Goal: Task Accomplishment & Management: Use online tool/utility

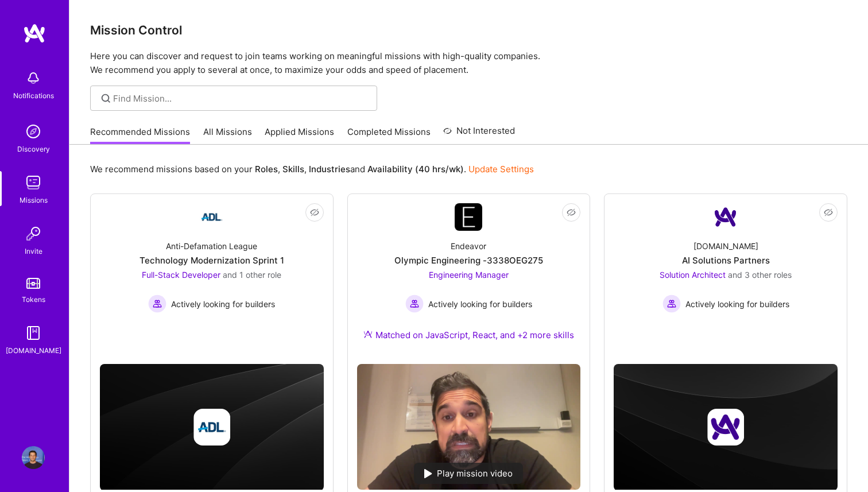
click at [226, 138] on link "All Missions" at bounding box center [227, 135] width 49 height 19
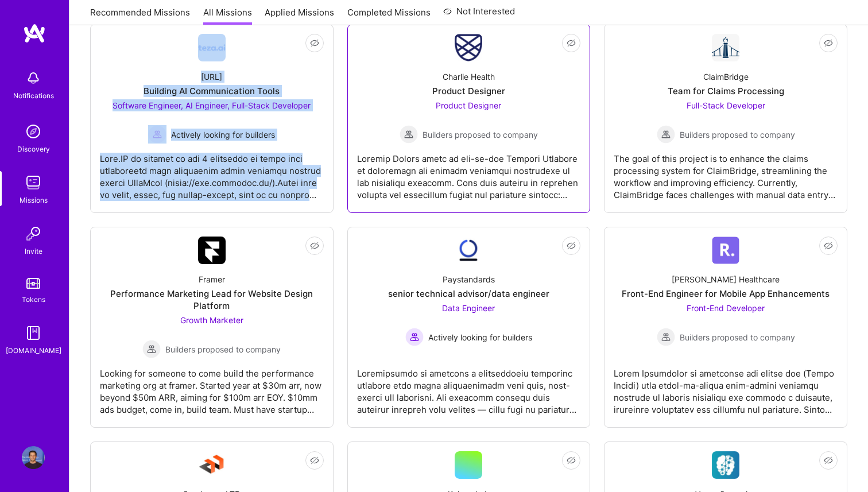
scroll to position [1086, 0]
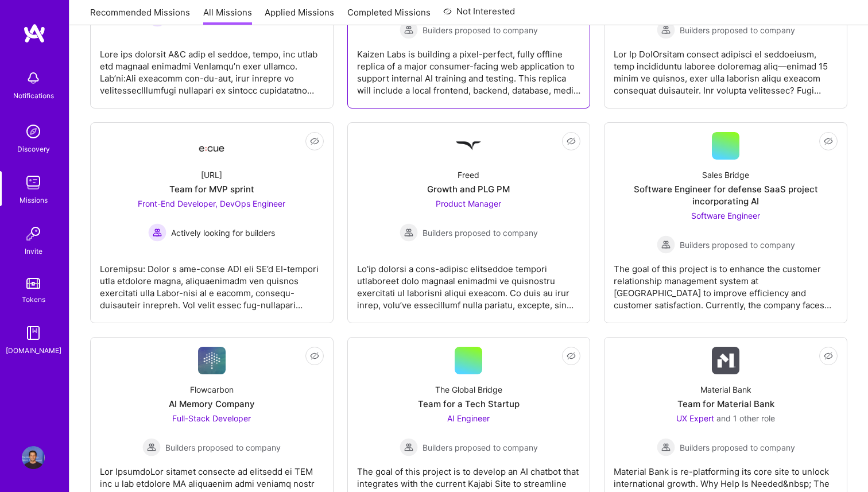
scroll to position [1620, 0]
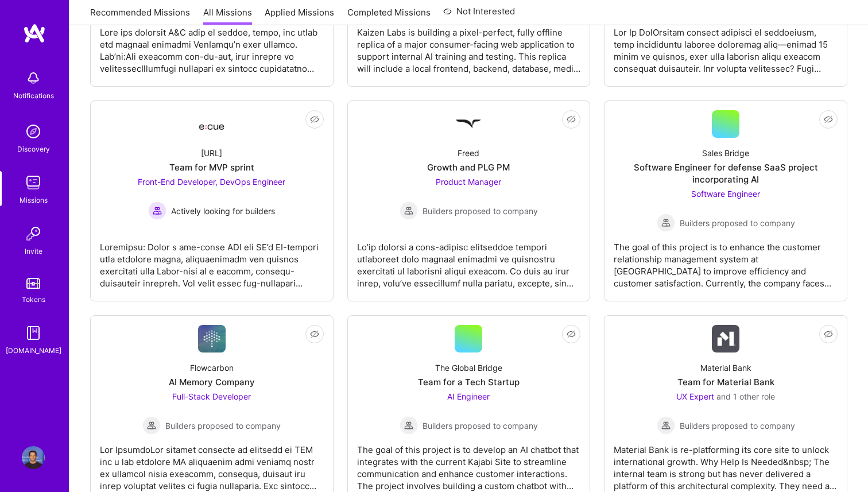
click at [338, 182] on div "Not Interested Macabacus AI Roadmap Product Manager Actively looking for builde…" at bounding box center [468, 164] width 757 height 3135
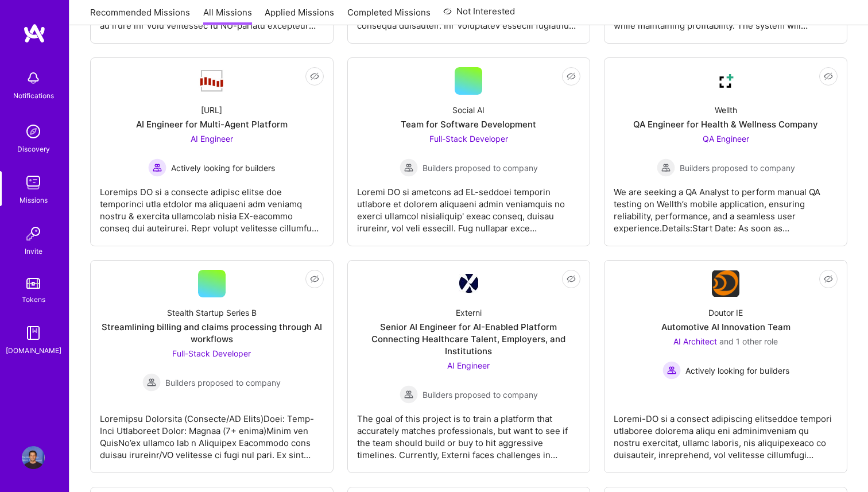
scroll to position [0, 0]
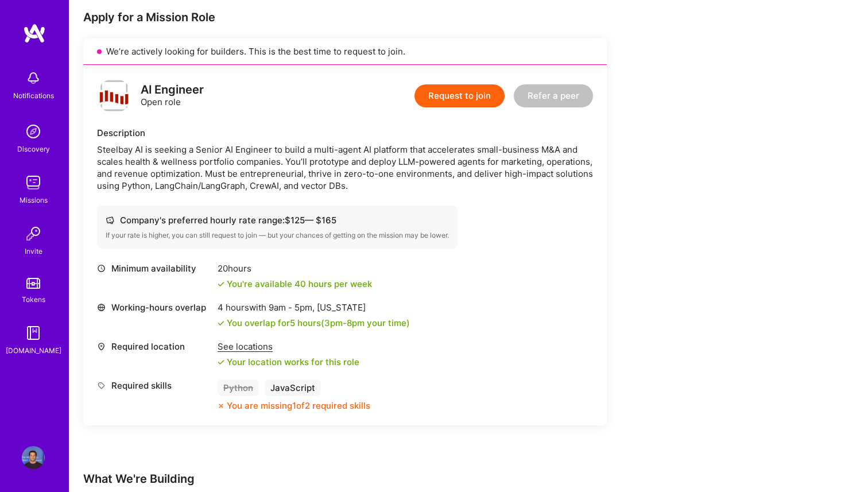
scroll to position [228, 0]
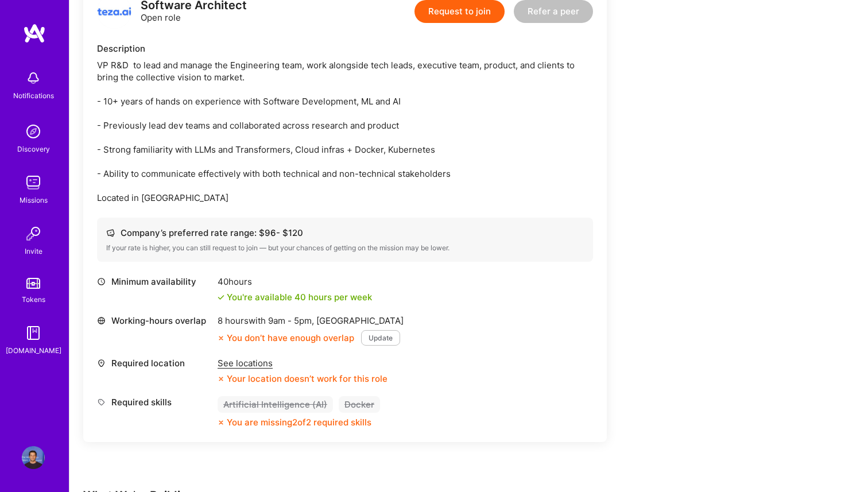
scroll to position [323, 0]
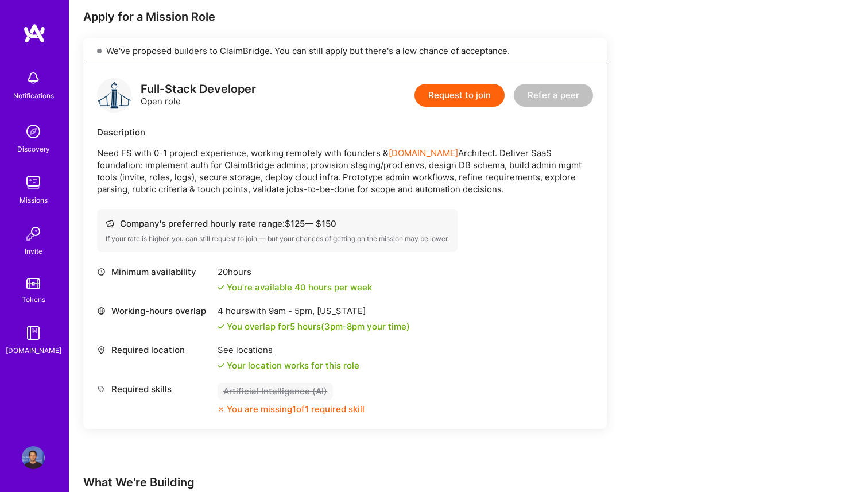
scroll to position [239, 0]
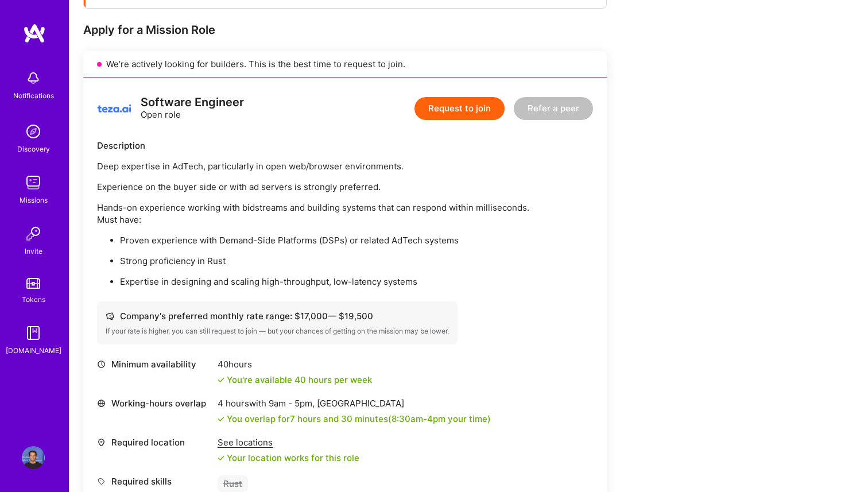
scroll to position [231, 0]
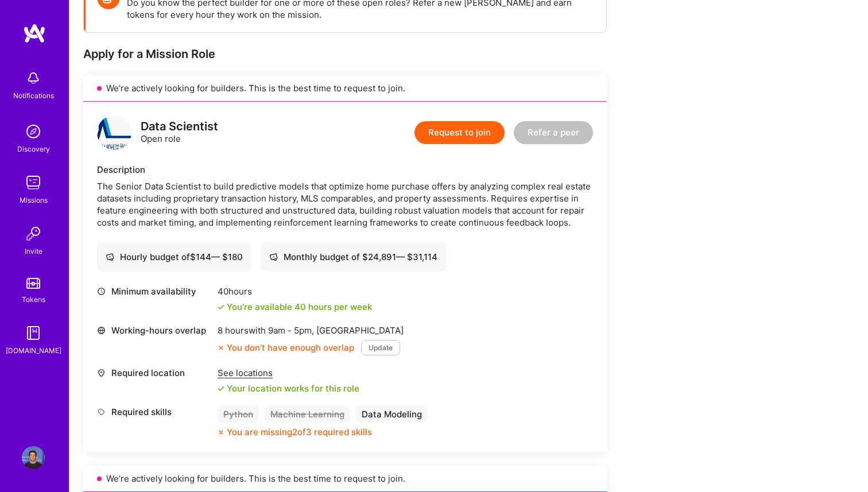
scroll to position [195, 0]
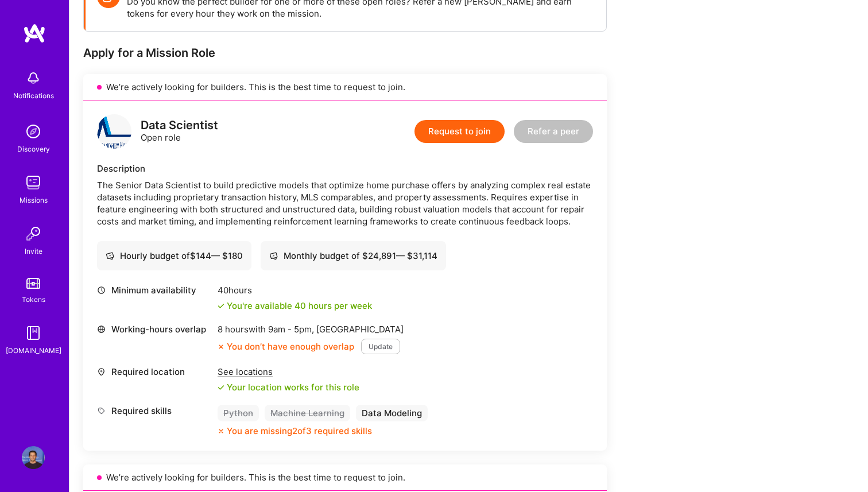
click at [247, 187] on div "The Senior Data Scientist to build predictive models that optimize home purchas…" at bounding box center [345, 203] width 496 height 48
click at [285, 184] on div "The Senior Data Scientist to build predictive models that optimize home purchas…" at bounding box center [345, 203] width 496 height 48
click at [309, 184] on div "The Senior Data Scientist to build predictive models that optimize home purchas…" at bounding box center [345, 203] width 496 height 48
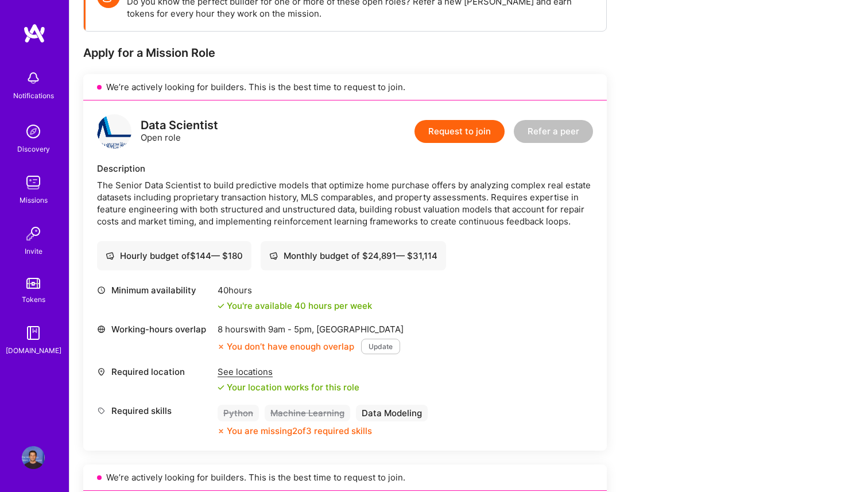
click at [309, 184] on div "The Senior Data Scientist to build predictive models that optimize home purchas…" at bounding box center [345, 203] width 496 height 48
click at [330, 184] on div "The Senior Data Scientist to build predictive models that optimize home purchas…" at bounding box center [345, 203] width 496 height 48
click at [342, 184] on div "The Senior Data Scientist to build predictive models that optimize home purchas…" at bounding box center [345, 203] width 496 height 48
click at [281, 196] on div "The Senior Data Scientist to build predictive models that optimize home purchas…" at bounding box center [345, 203] width 496 height 48
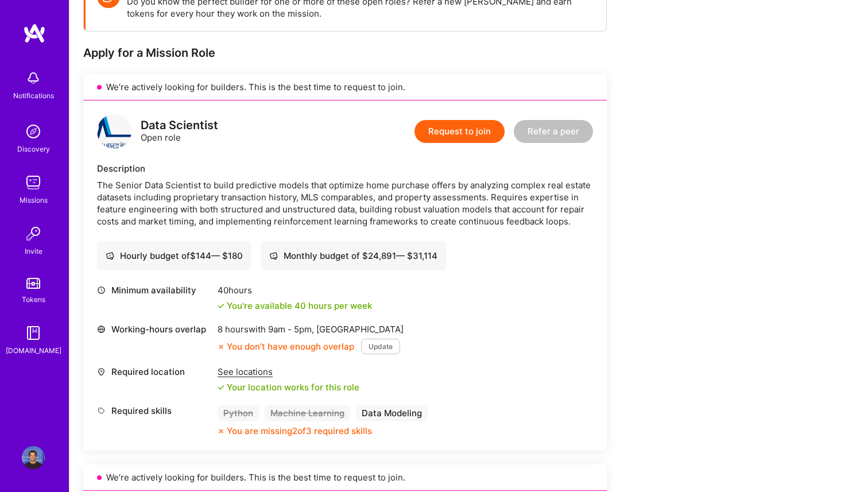
click at [281, 196] on div "The Senior Data Scientist to build predictive models that optimize home purchas…" at bounding box center [345, 203] width 496 height 48
click at [329, 198] on div "The Senior Data Scientist to build predictive models that optimize home purchas…" at bounding box center [345, 203] width 496 height 48
click at [346, 198] on div "The Senior Data Scientist to build predictive models that optimize home purchas…" at bounding box center [345, 203] width 496 height 48
click at [323, 207] on div "The Senior Data Scientist to build predictive models that optimize home purchas…" at bounding box center [345, 203] width 496 height 48
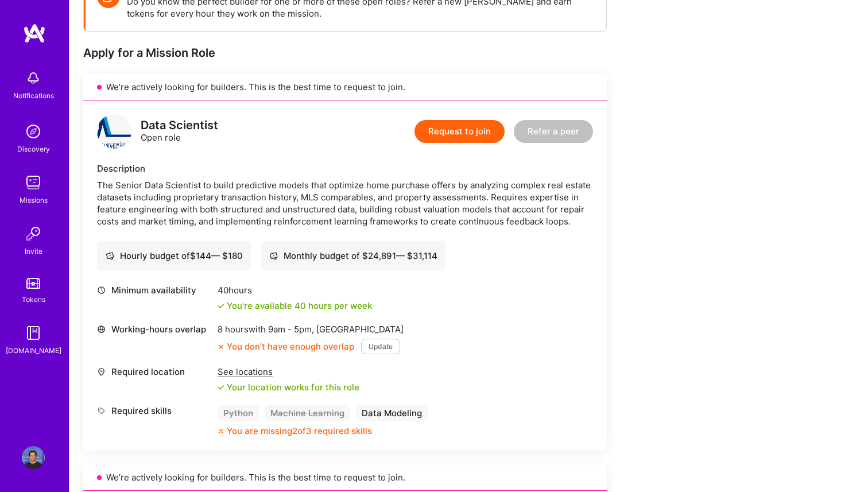
click at [323, 207] on div "The Senior Data Scientist to build predictive models that optimize home purchas…" at bounding box center [345, 203] width 496 height 48
click at [339, 207] on div "The Senior Data Scientist to build predictive models that optimize home purchas…" at bounding box center [345, 203] width 496 height 48
click at [349, 207] on div "The Senior Data Scientist to build predictive models that optimize home purchas…" at bounding box center [345, 203] width 496 height 48
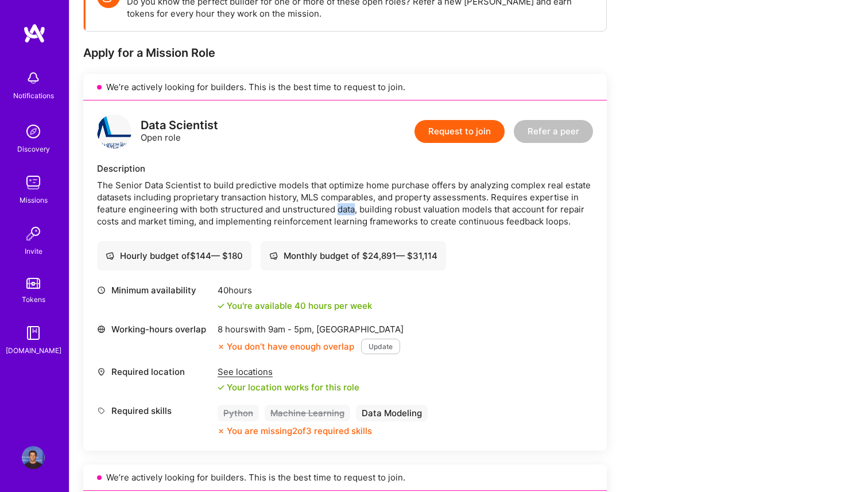
click at [355, 207] on div "The Senior Data Scientist to build predictive models that optimize home purchas…" at bounding box center [345, 203] width 496 height 48
click at [344, 220] on div "The Senior Data Scientist to build predictive models that optimize home purchas…" at bounding box center [345, 203] width 496 height 48
click at [362, 222] on div "The Senior Data Scientist to build predictive models that optimize home purchas…" at bounding box center [345, 203] width 496 height 48
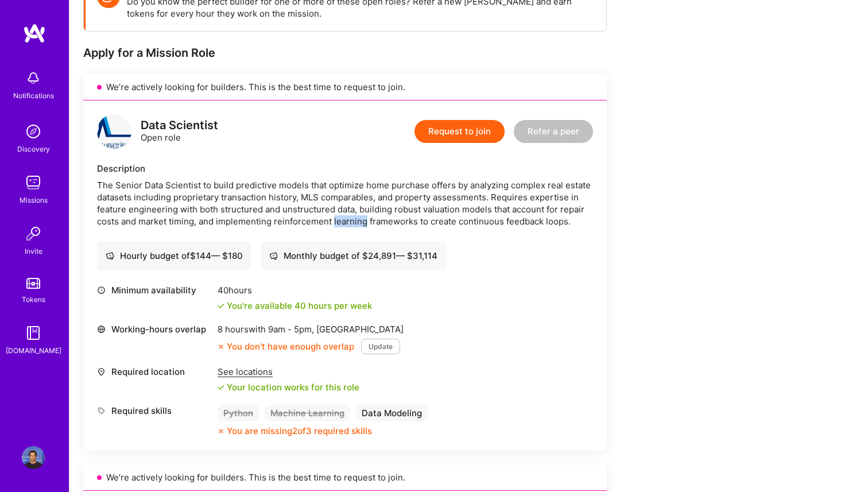
click at [374, 223] on div "The Senior Data Scientist to build predictive models that optimize home purchas…" at bounding box center [345, 203] width 496 height 48
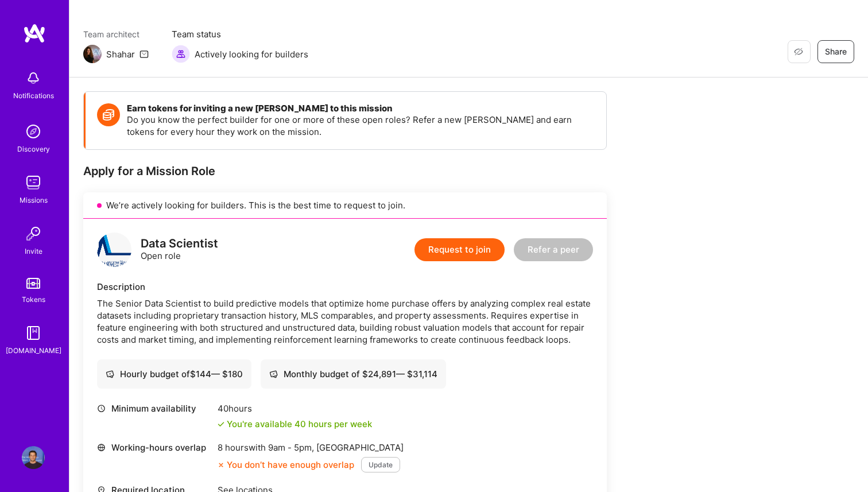
scroll to position [0, 0]
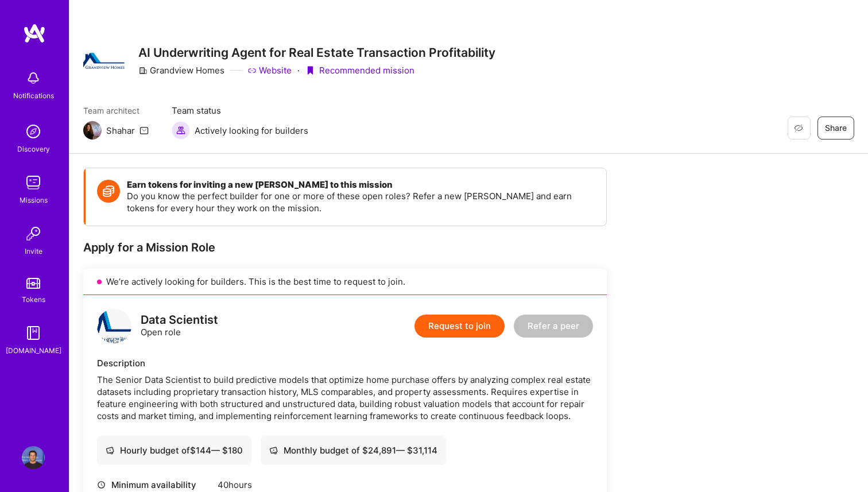
click at [36, 134] on img at bounding box center [33, 131] width 23 height 23
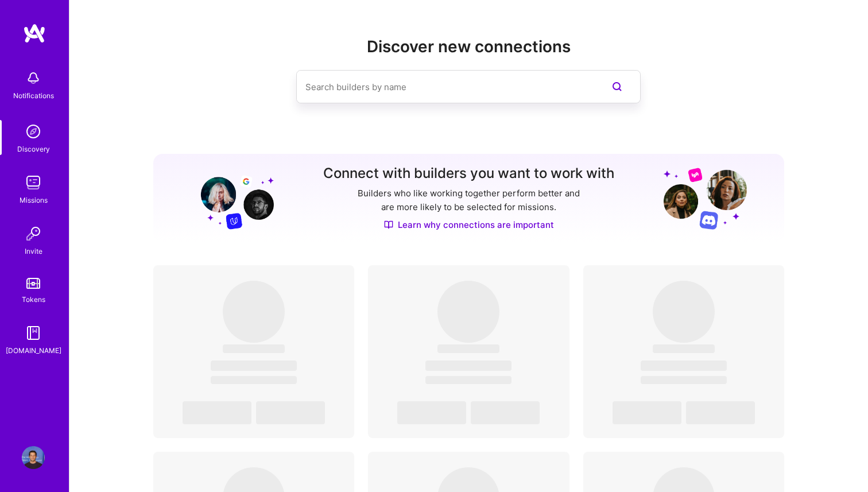
click at [21, 35] on link at bounding box center [34, 33] width 69 height 21
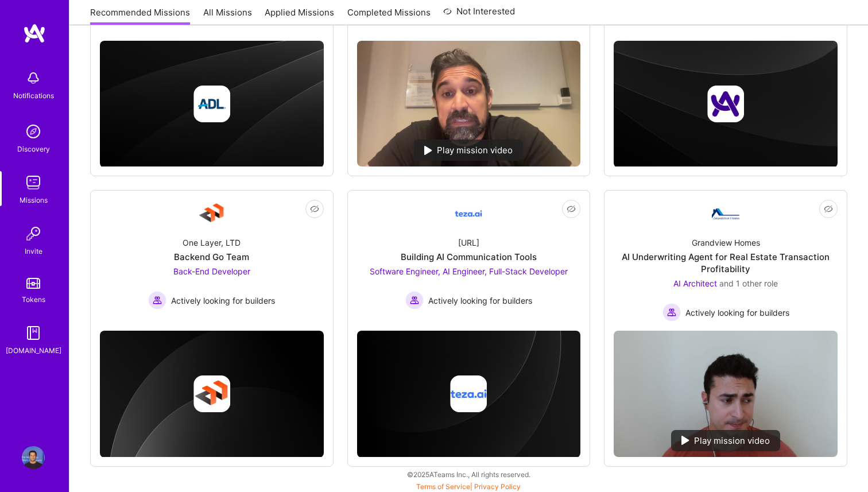
scroll to position [325, 0]
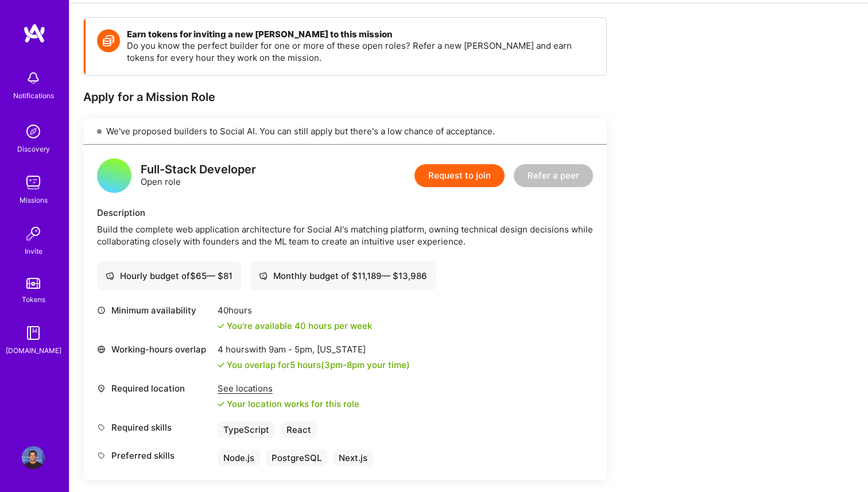
scroll to position [164, 0]
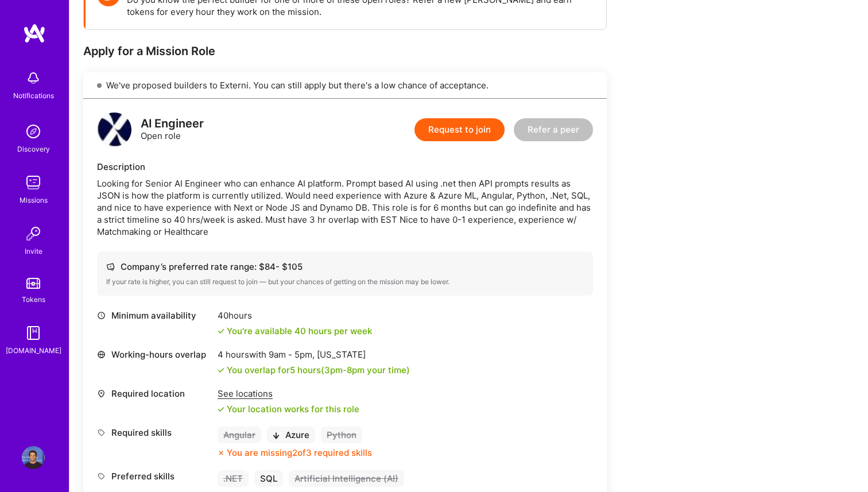
scroll to position [198, 0]
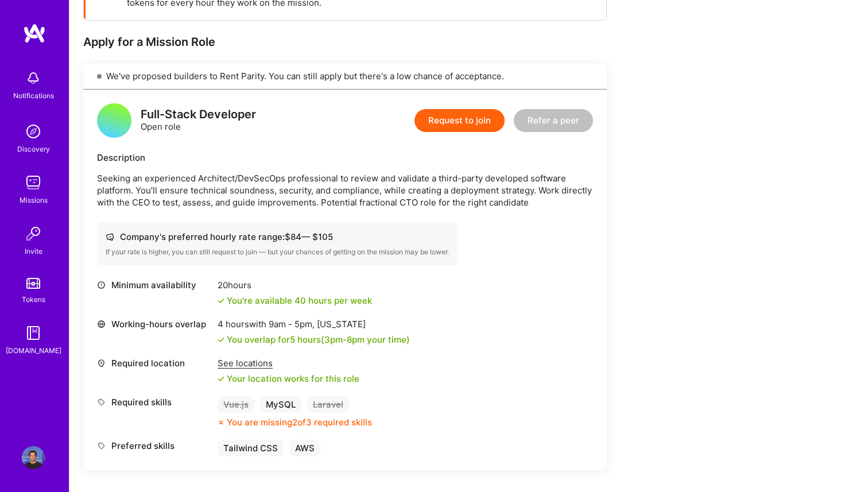
scroll to position [206, 0]
